Goal: Transaction & Acquisition: Book appointment/travel/reservation

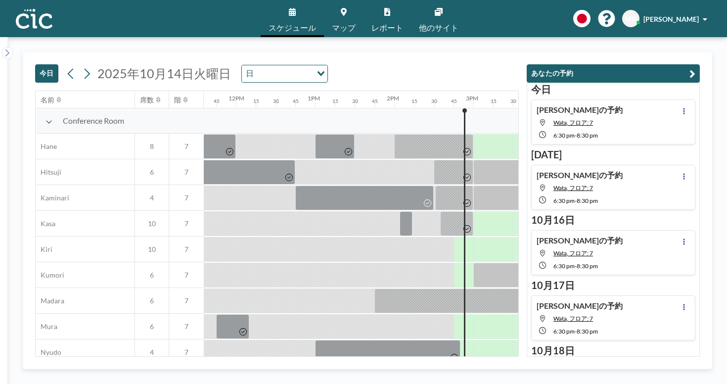
scroll to position [0, 932]
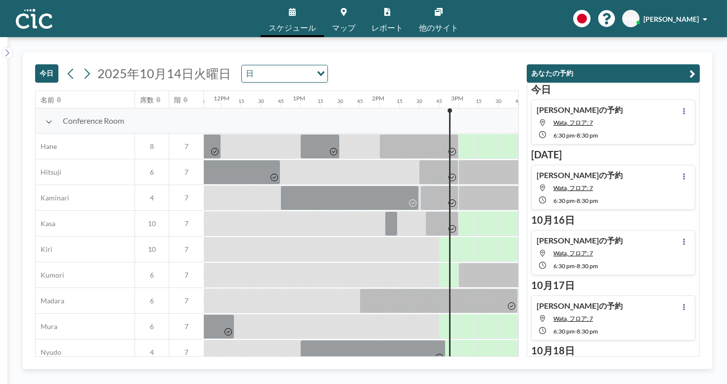
click at [135, 296] on span "6" at bounding box center [152, 300] width 34 height 9
click at [135, 314] on div "6" at bounding box center [152, 326] width 35 height 25
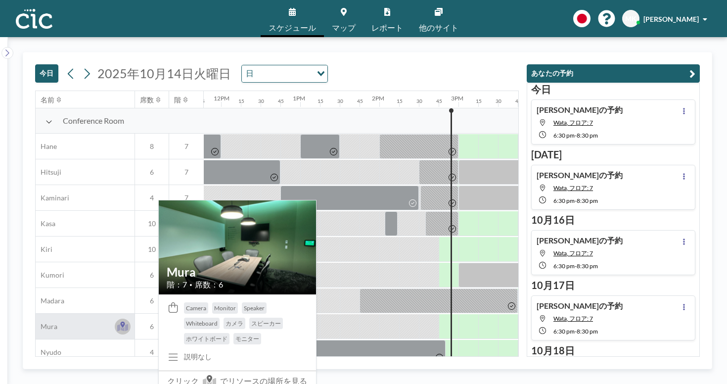
click at [117, 321] on icon at bounding box center [122, 326] width 11 height 10
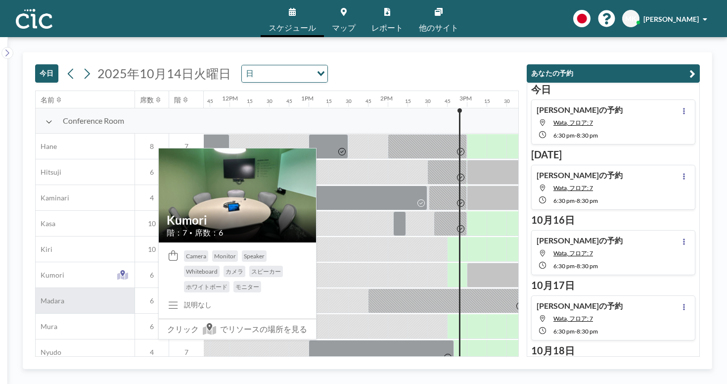
scroll to position [0, 932]
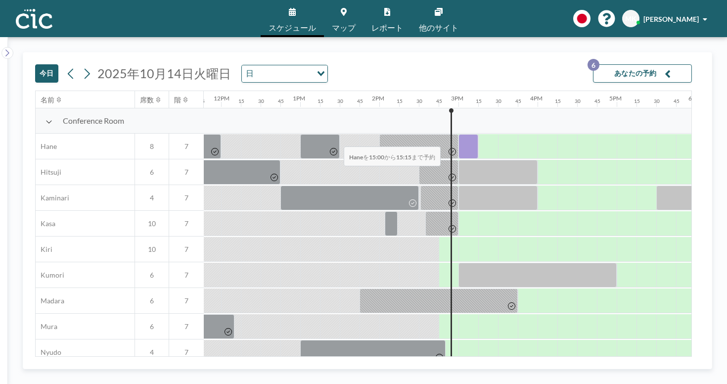
click at [458, 134] on div at bounding box center [468, 146] width 20 height 25
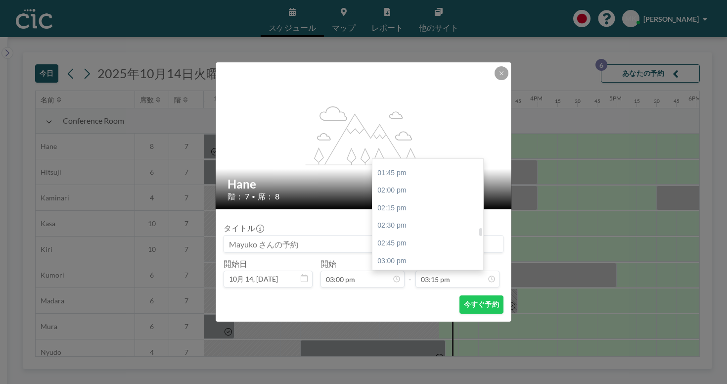
scroll to position [990, 0]
click at [418, 365] on div "05:00 pm" at bounding box center [427, 374] width 111 height 18
type input "05:00 pm"
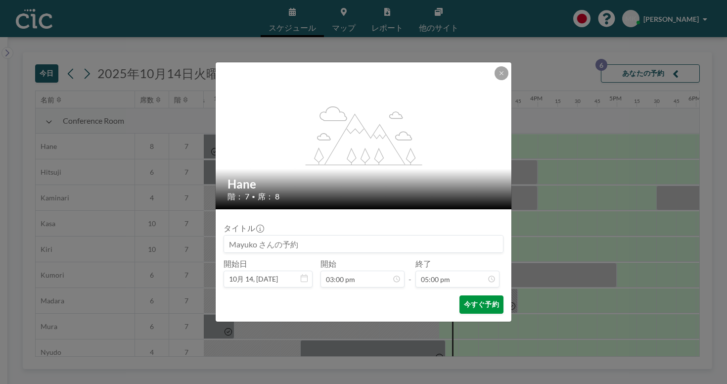
scroll to position [1074, 0]
click at [461, 295] on button "今すぐ予約" at bounding box center [481, 304] width 44 height 18
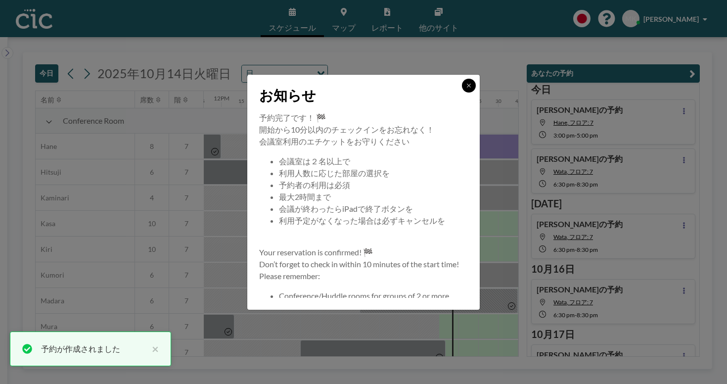
click at [466, 89] on icon at bounding box center [469, 86] width 6 height 6
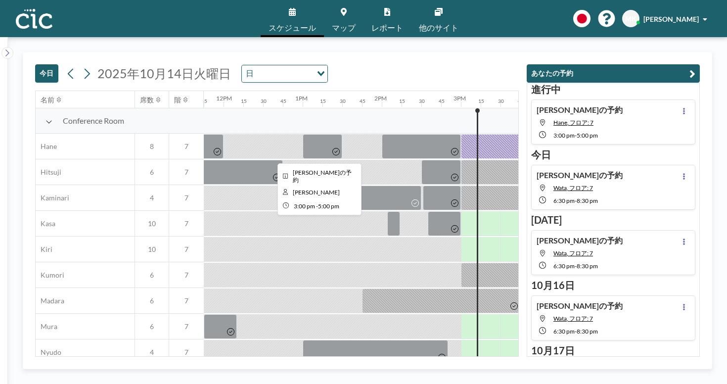
scroll to position [0, 932]
